Goal: Navigation & Orientation: Understand site structure

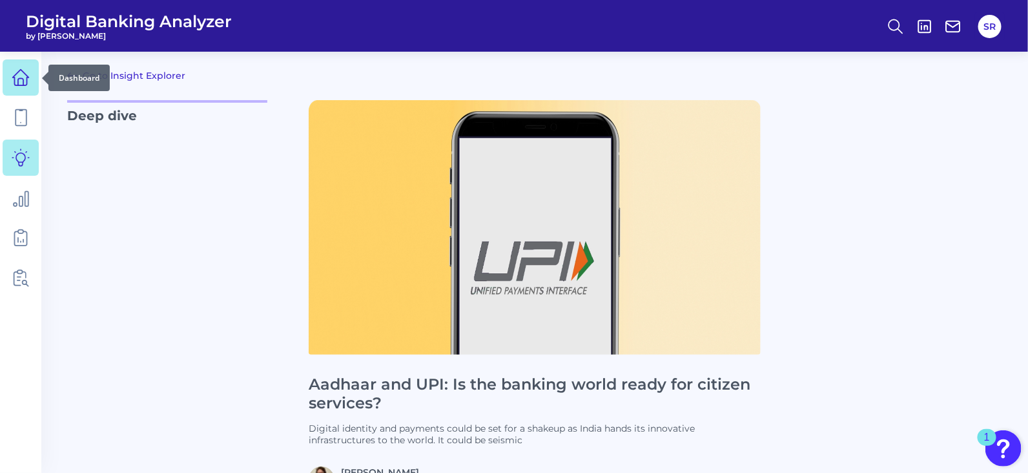
click at [12, 81] on icon at bounding box center [21, 77] width 18 height 18
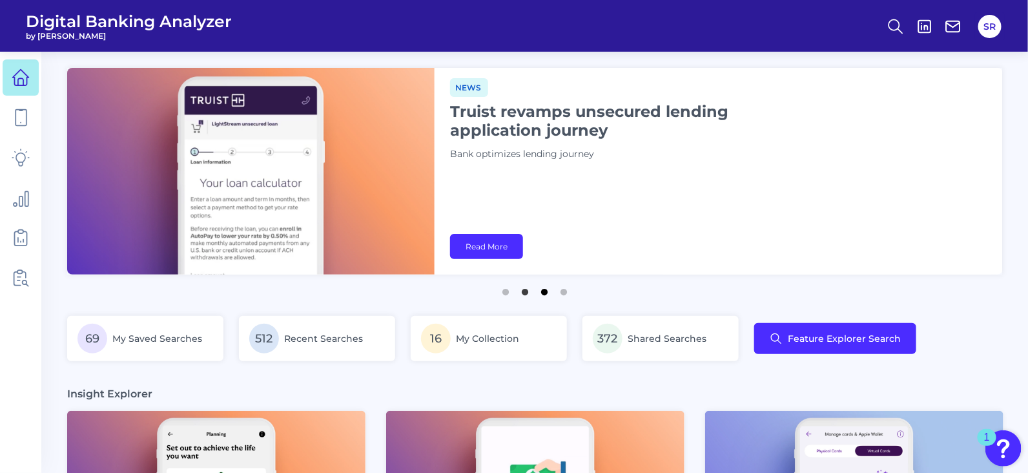
click at [542, 294] on button "3" at bounding box center [544, 288] width 13 height 13
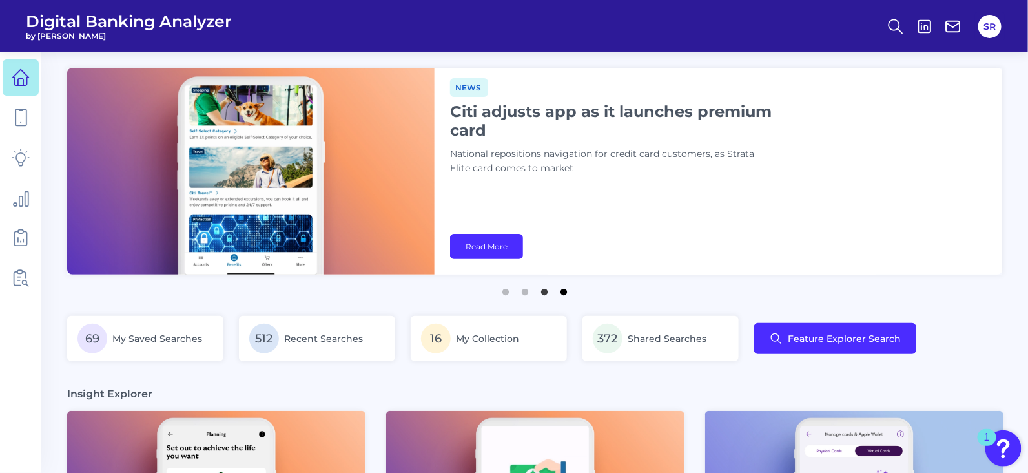
click at [564, 292] on button "4" at bounding box center [563, 288] width 13 height 13
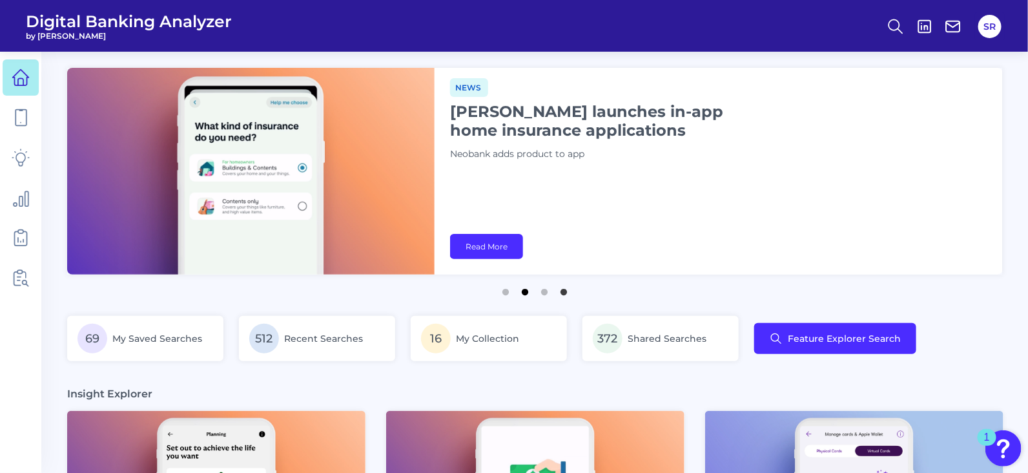
click at [524, 292] on button "2" at bounding box center [525, 288] width 13 height 13
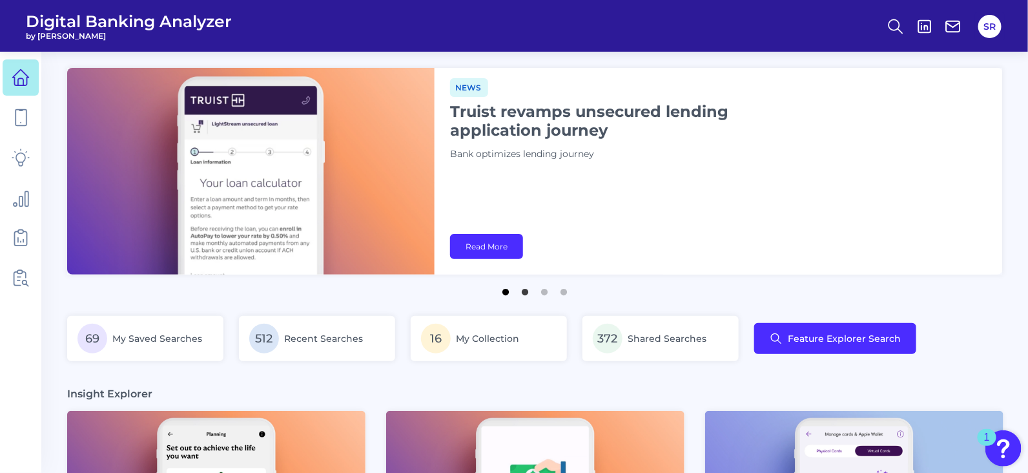
click at [508, 292] on button "1" at bounding box center [505, 288] width 13 height 13
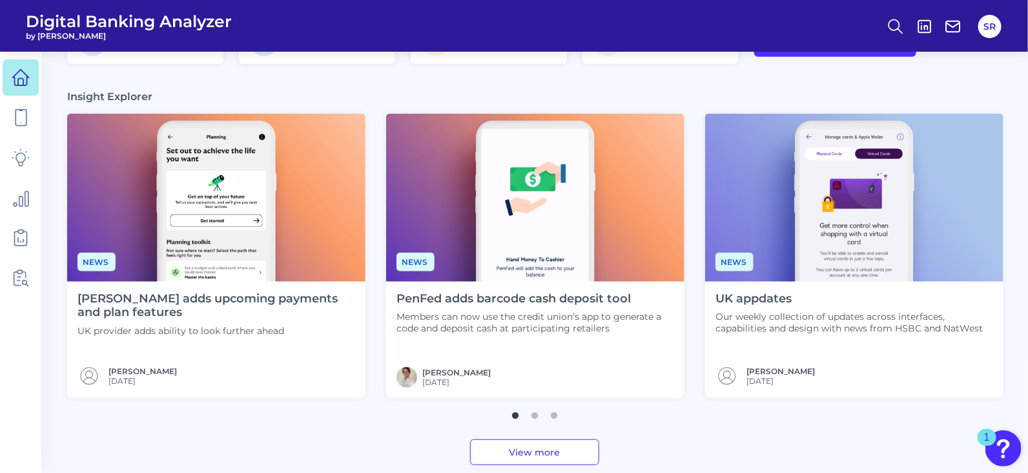
scroll to position [322, 0]
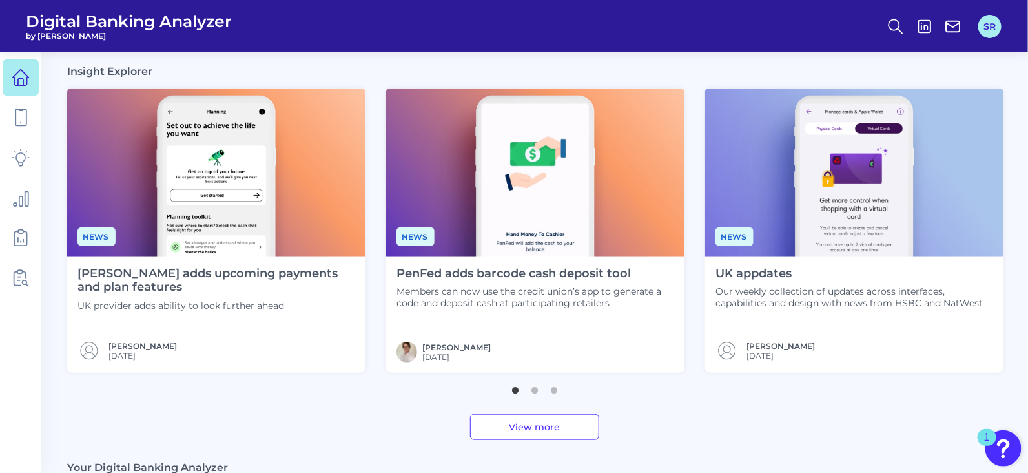
click at [996, 21] on button "SR" at bounding box center [989, 26] width 23 height 23
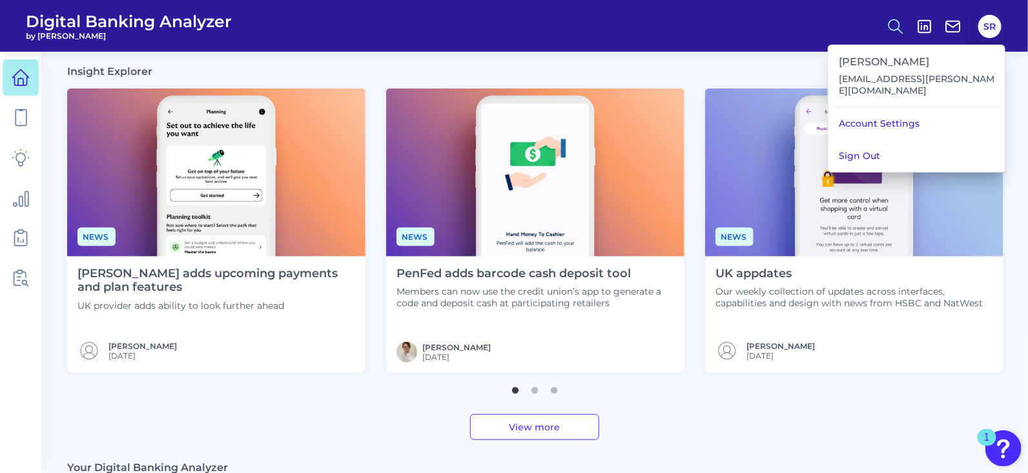
click at [893, 27] on icon at bounding box center [896, 26] width 18 height 18
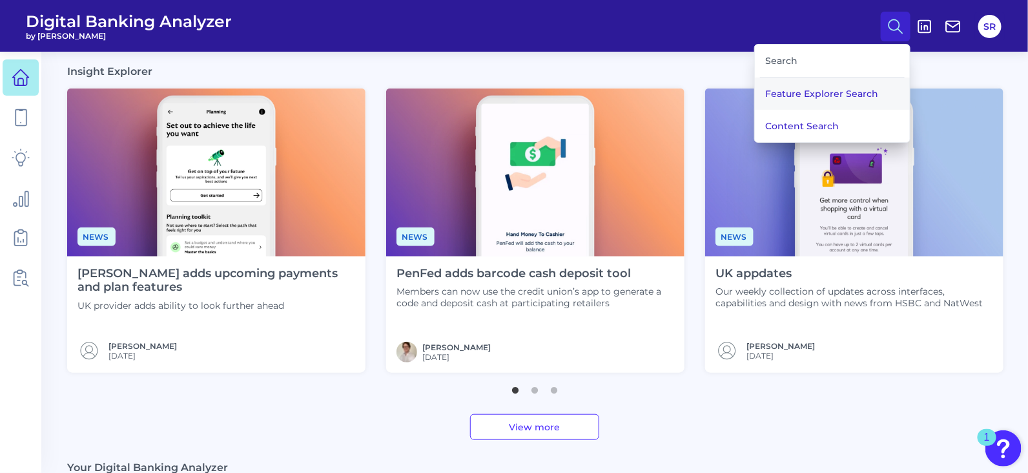
click at [840, 92] on button "Feature Explorer Search" at bounding box center [832, 93] width 155 height 32
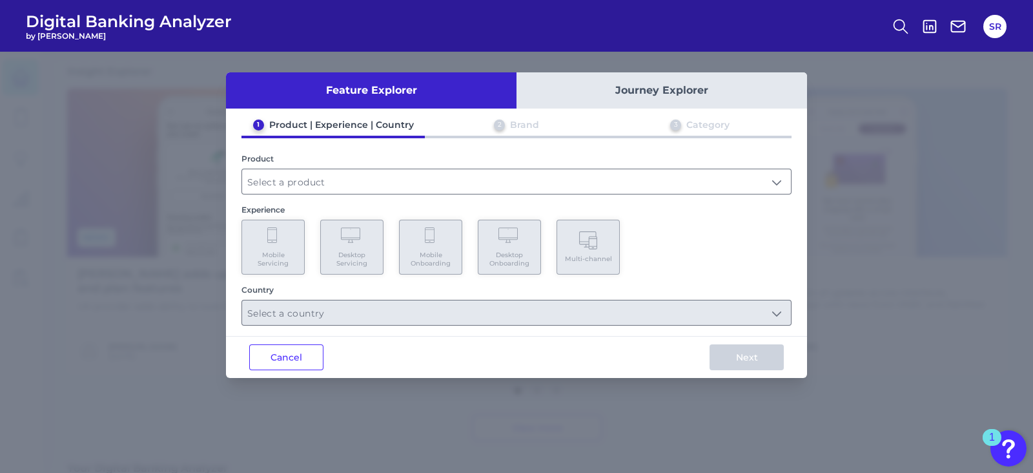
click at [262, 358] on button "Cancel" at bounding box center [286, 357] width 74 height 26
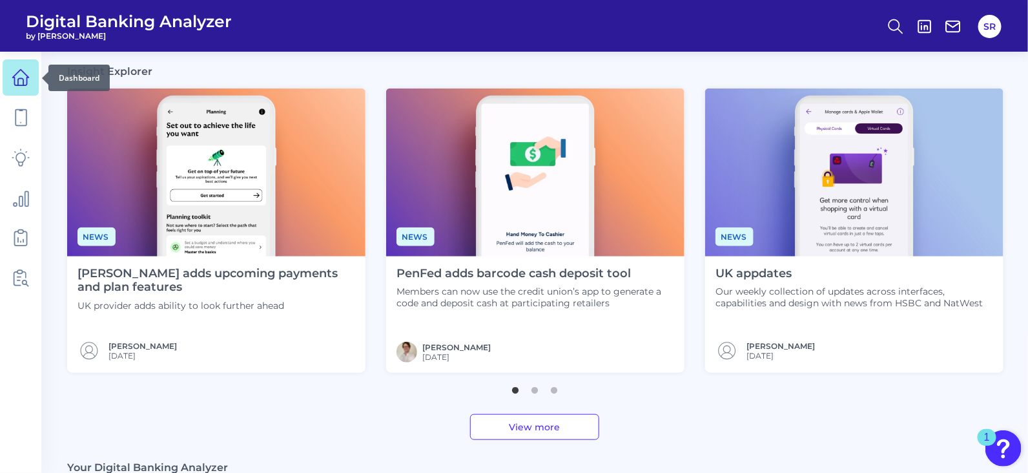
click at [12, 59] on link at bounding box center [21, 77] width 36 height 36
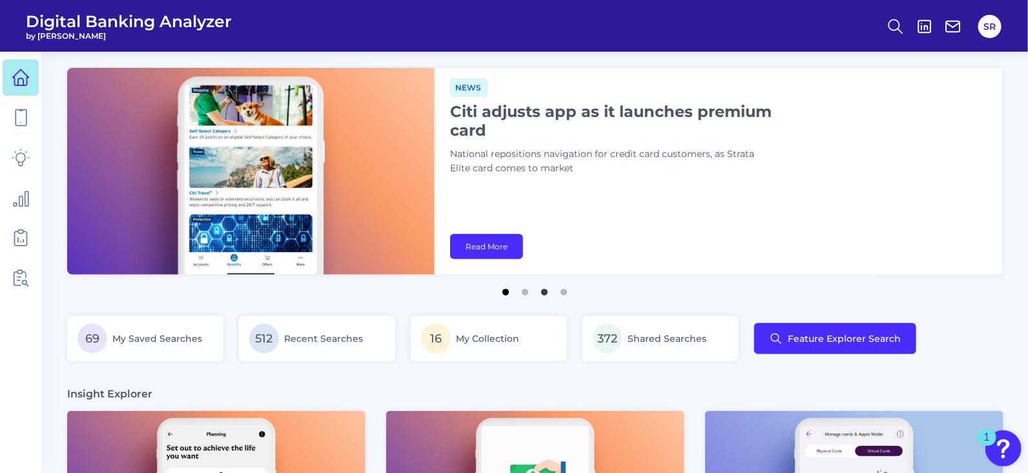
click at [499, 295] on button "1" at bounding box center [505, 288] width 13 height 13
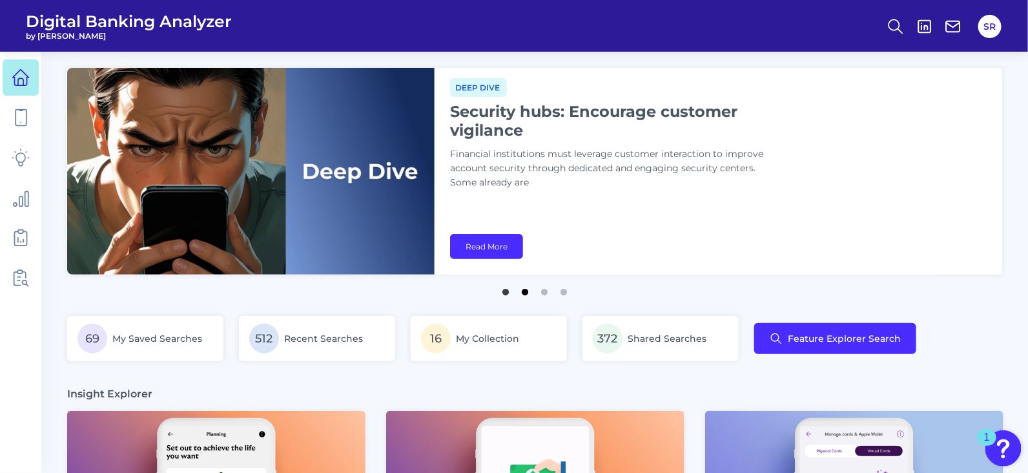
click at [524, 295] on button "2" at bounding box center [525, 288] width 13 height 13
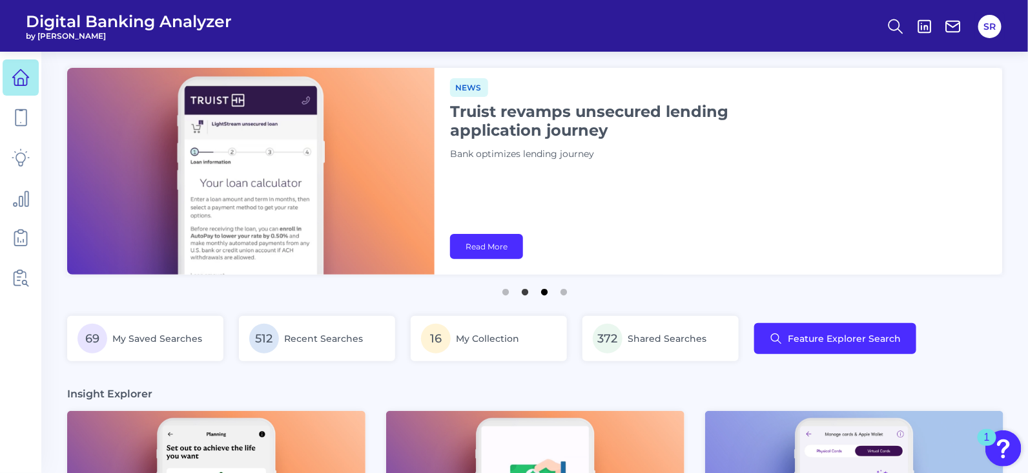
click at [541, 295] on button "3" at bounding box center [544, 288] width 13 height 13
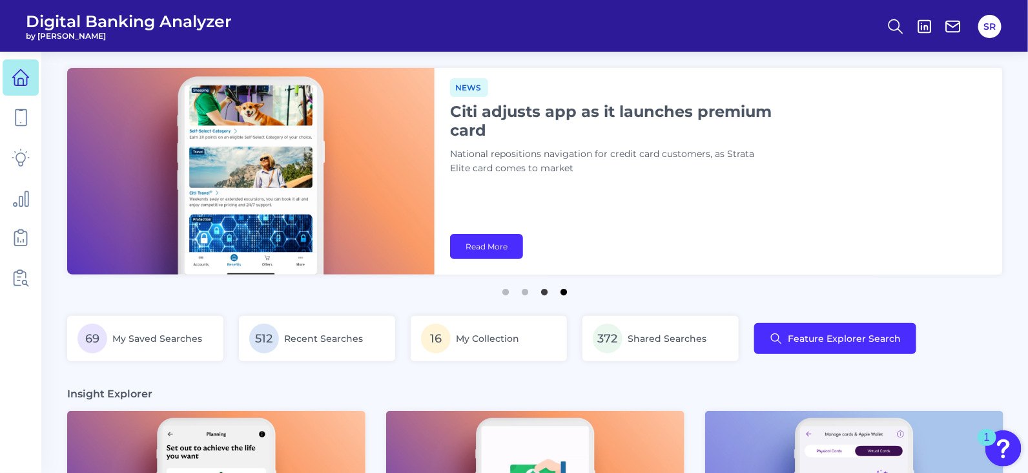
click at [558, 291] on button "4" at bounding box center [563, 288] width 13 height 13
